Goal: Information Seeking & Learning: Check status

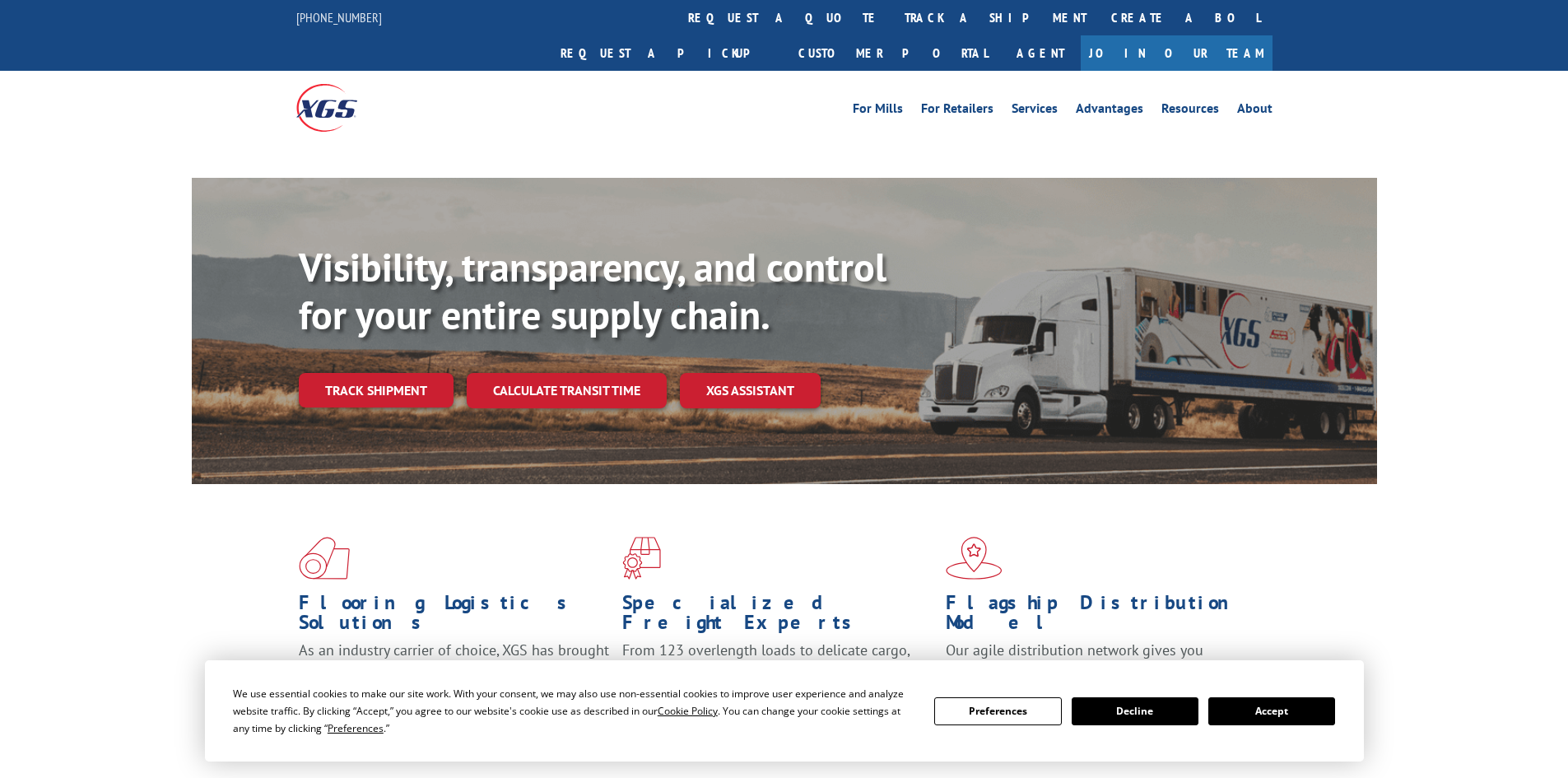
click at [719, 71] on div "For Mills For Retailers Services Advantages Resources About For Mills For Retai…" at bounding box center [784, 107] width 976 height 73
click at [892, 15] on link "track a shipment" at bounding box center [995, 18] width 207 height 36
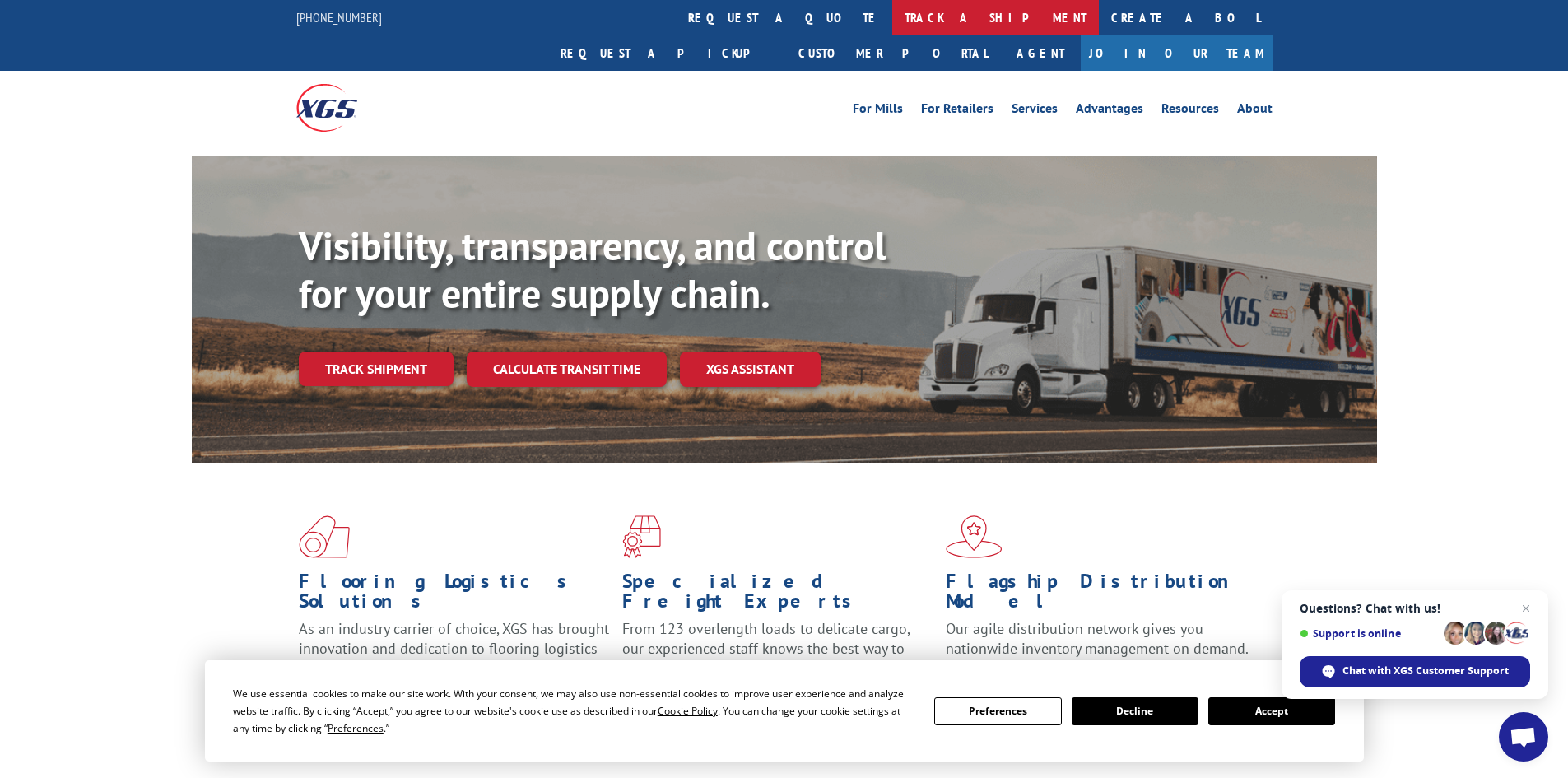
click at [892, 15] on link "track a shipment" at bounding box center [995, 18] width 207 height 36
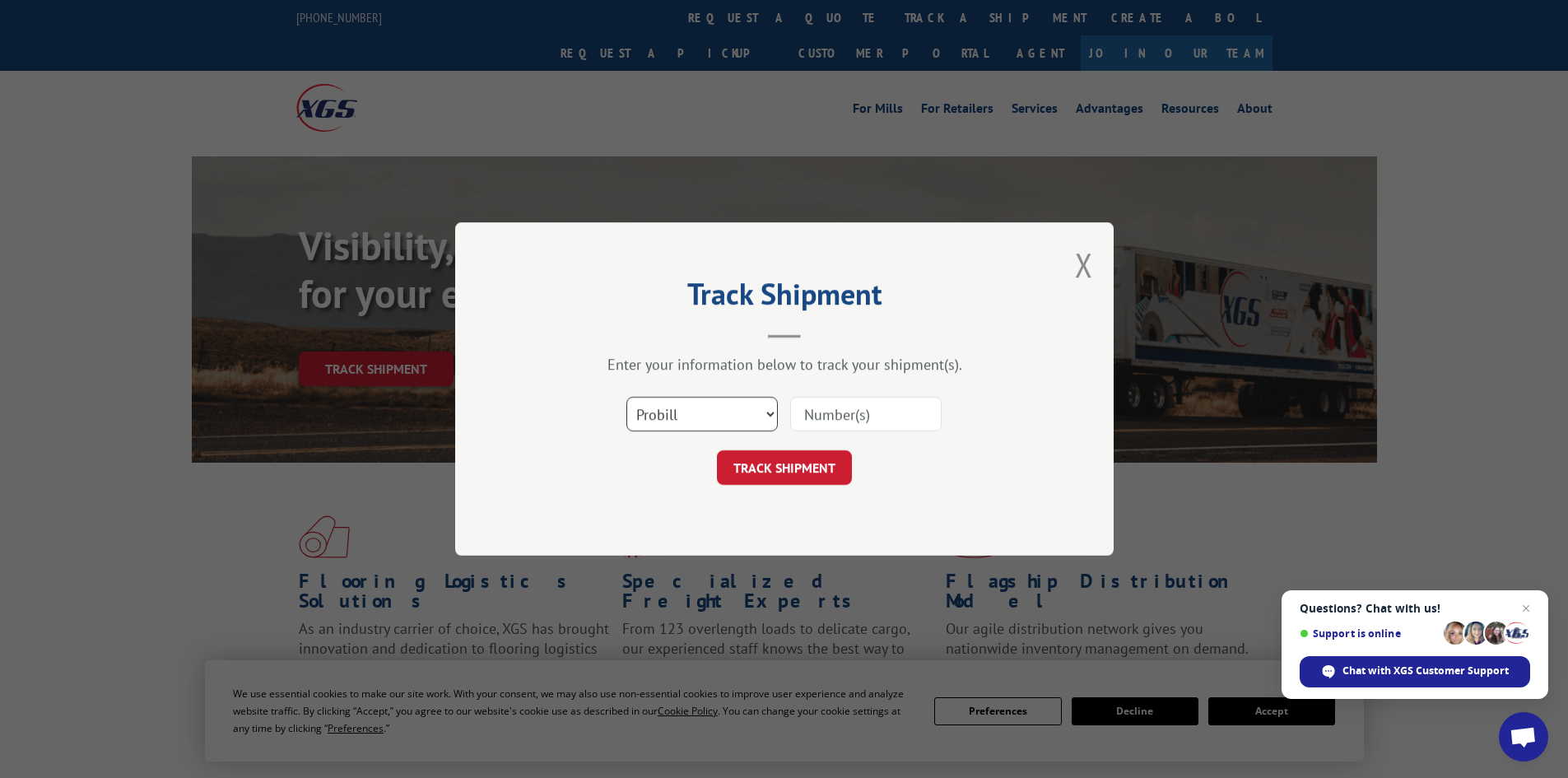
click at [728, 422] on select "Select category... Probill BOL PO" at bounding box center [701, 414] width 151 height 35
select select "bol"
click at [626, 397] on select "Select category... Probill BOL PO" at bounding box center [701, 414] width 151 height 35
click at [846, 419] on input at bounding box center [865, 414] width 151 height 35
paste input "5090318"
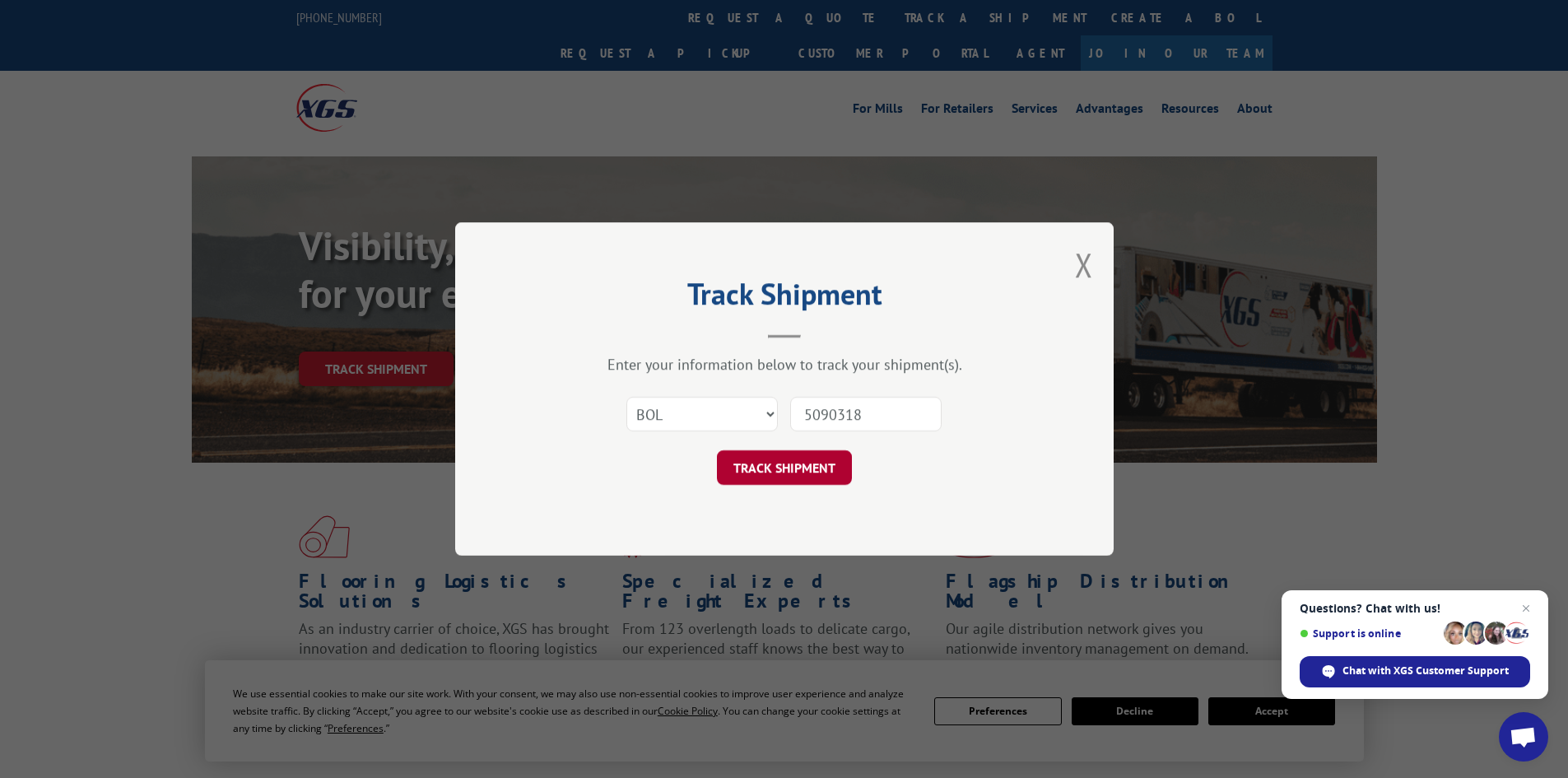
type input "5090318"
click at [829, 464] on button "TRACK SHIPMENT" at bounding box center [784, 467] width 135 height 35
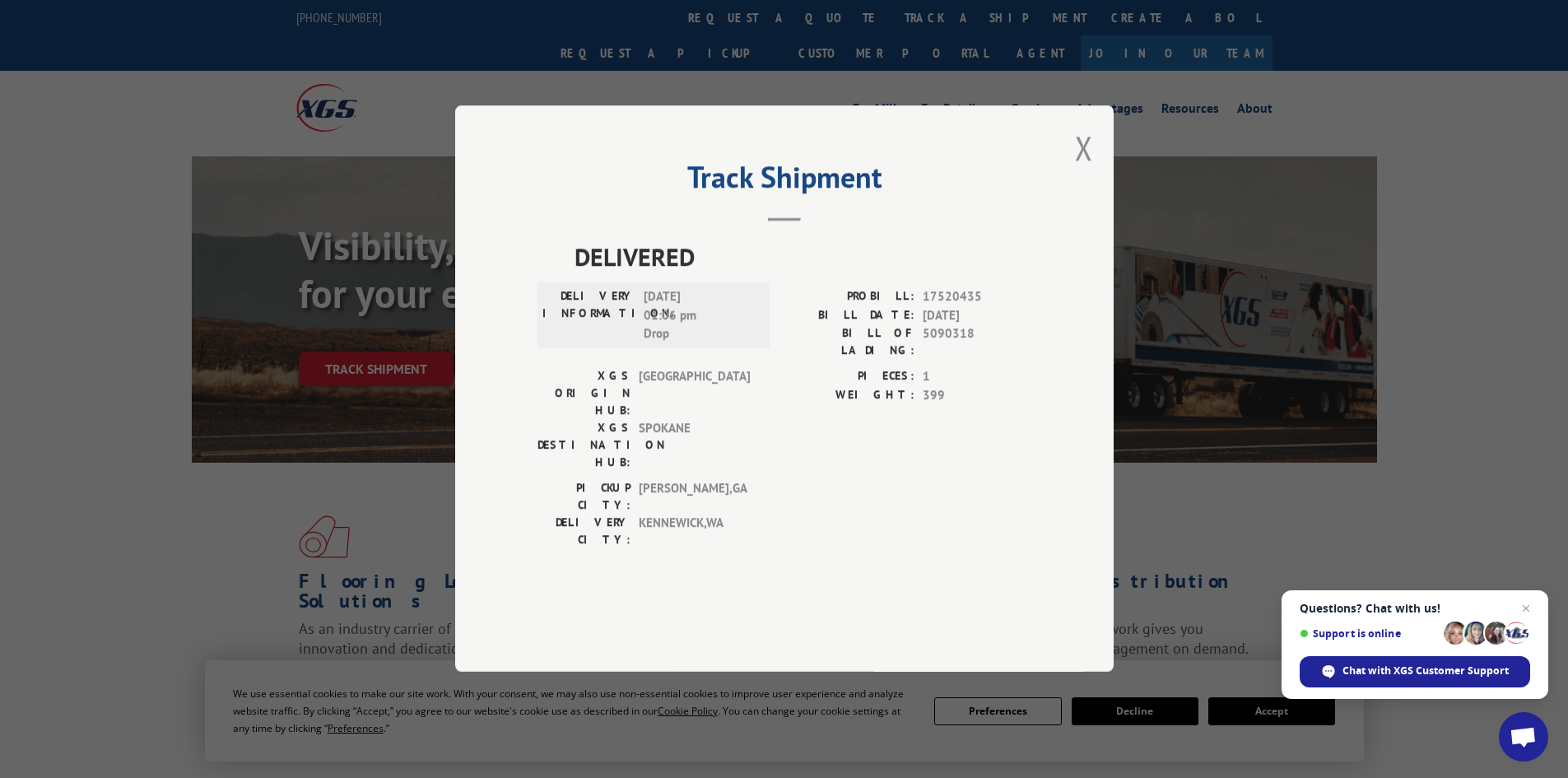
scroll to position [82, 0]
